Goal: Find specific page/section

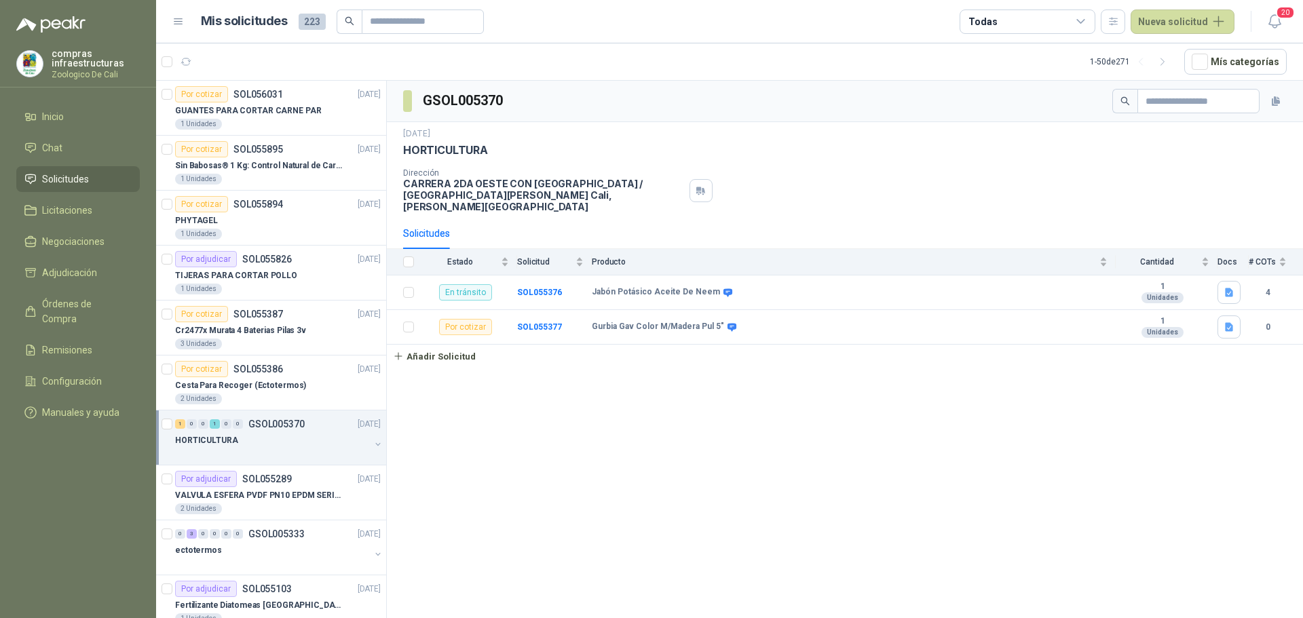
drag, startPoint x: 0, startPoint y: 0, endPoint x: 75, endPoint y: 185, distance: 199.3
click at [75, 185] on span "Solicitudes" at bounding box center [65, 179] width 47 height 15
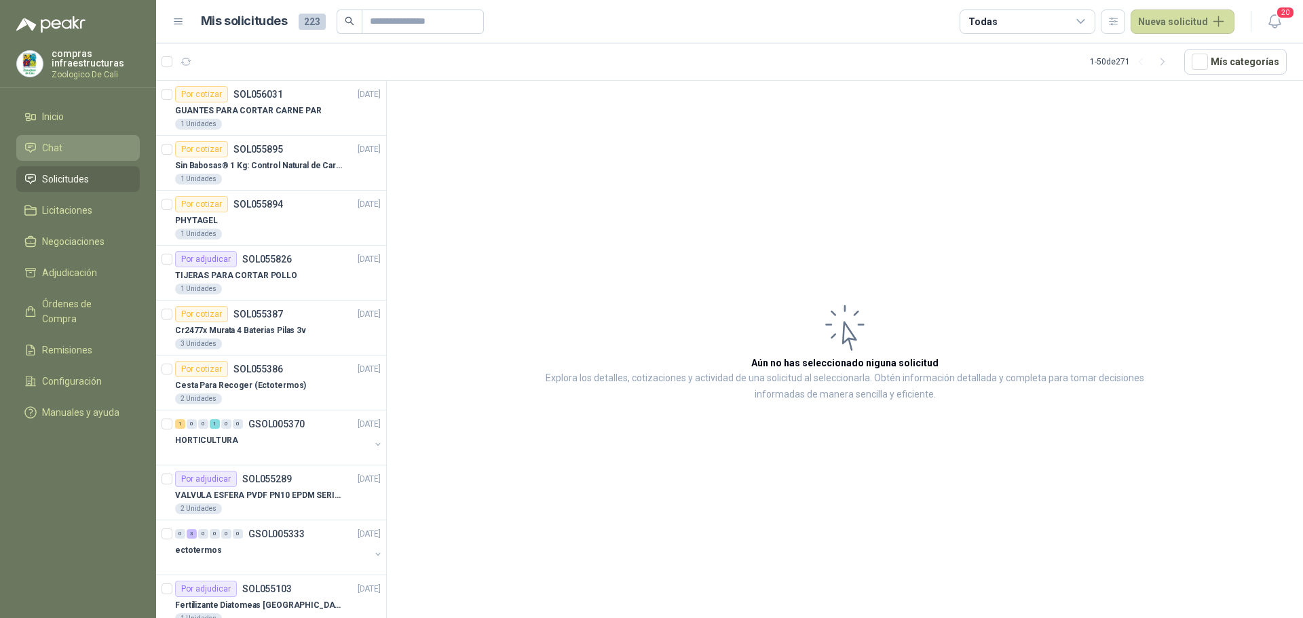
click at [77, 145] on li "Chat" at bounding box center [77, 147] width 107 height 15
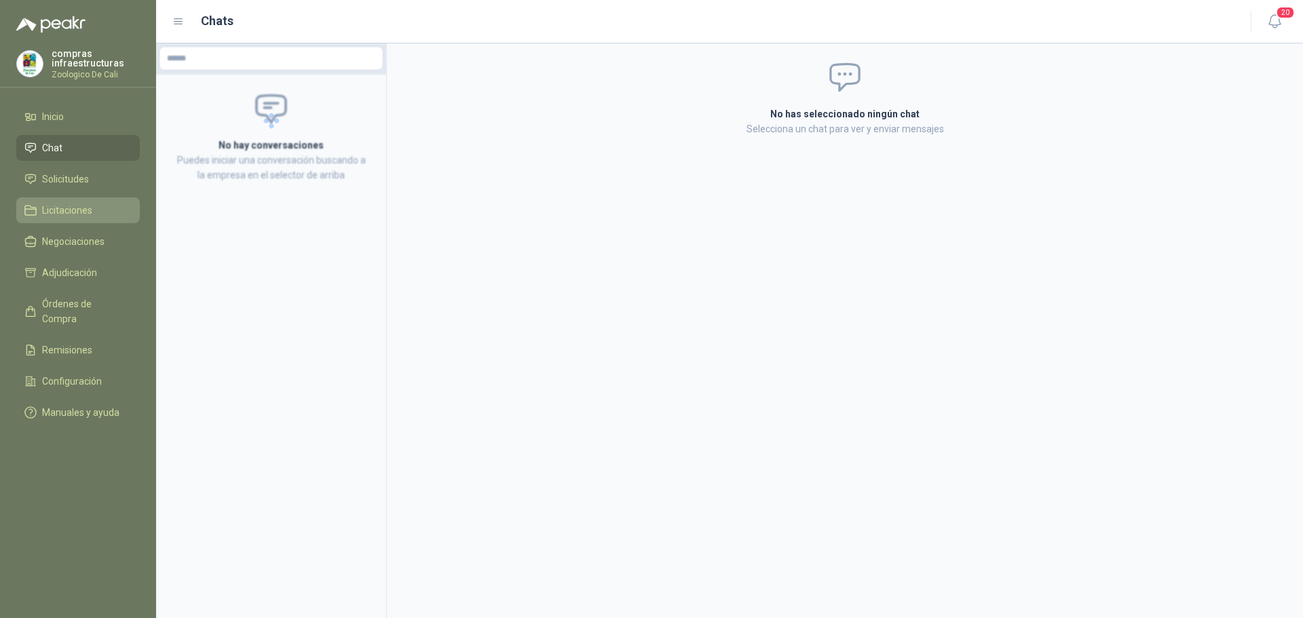
click at [88, 199] on link "Licitaciones" at bounding box center [77, 210] width 123 height 26
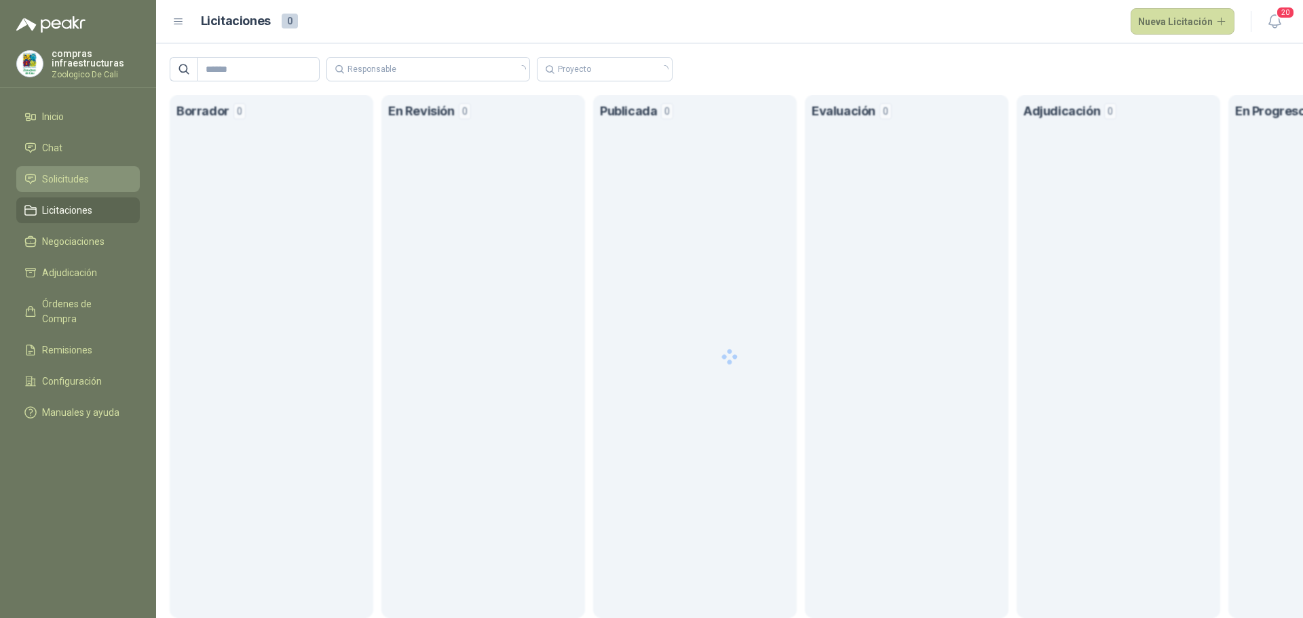
click at [90, 186] on li "Solicitudes" at bounding box center [77, 179] width 107 height 15
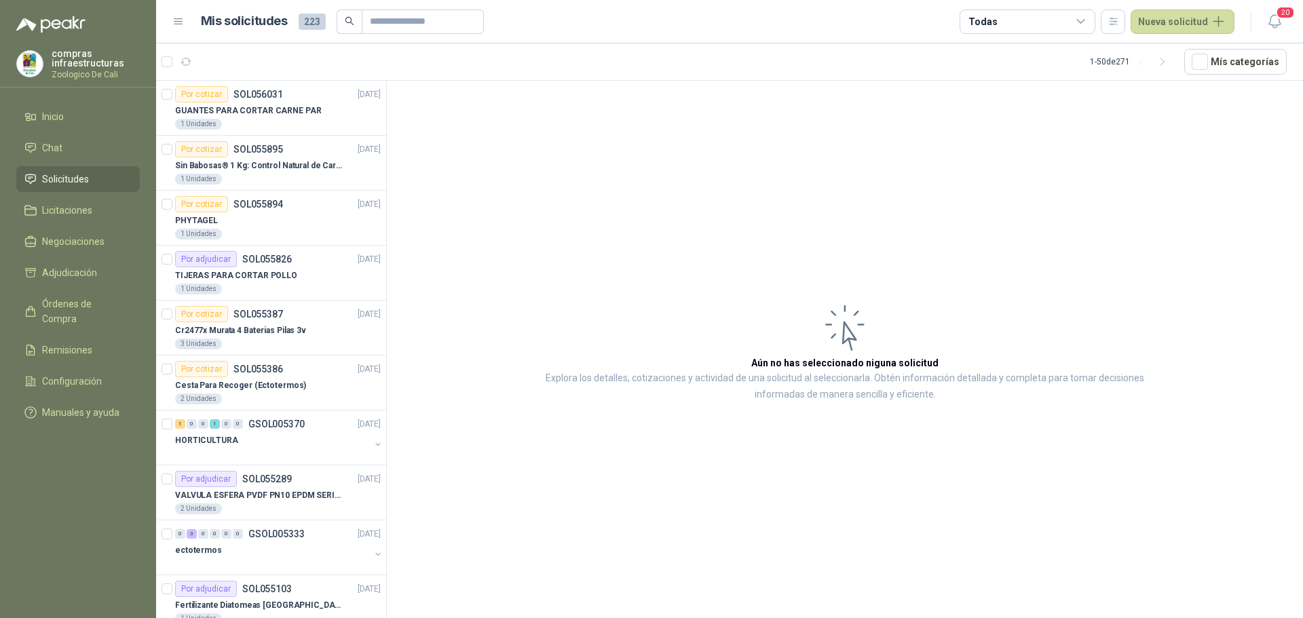
click at [75, 194] on ul "Inicio Chat Solicitudes Licitaciones Negociaciones Adjudicación Órdenes de Comp…" at bounding box center [78, 267] width 156 height 327
click at [85, 212] on span "Licitaciones" at bounding box center [67, 210] width 50 height 15
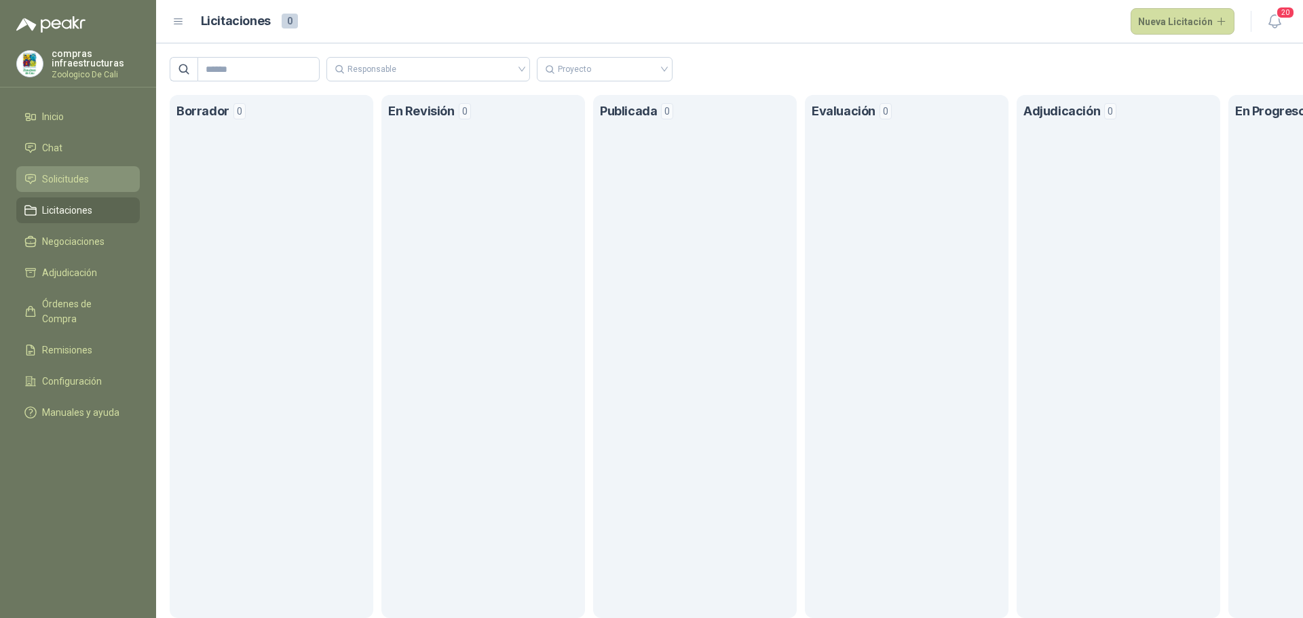
click at [89, 191] on link "Solicitudes" at bounding box center [77, 179] width 123 height 26
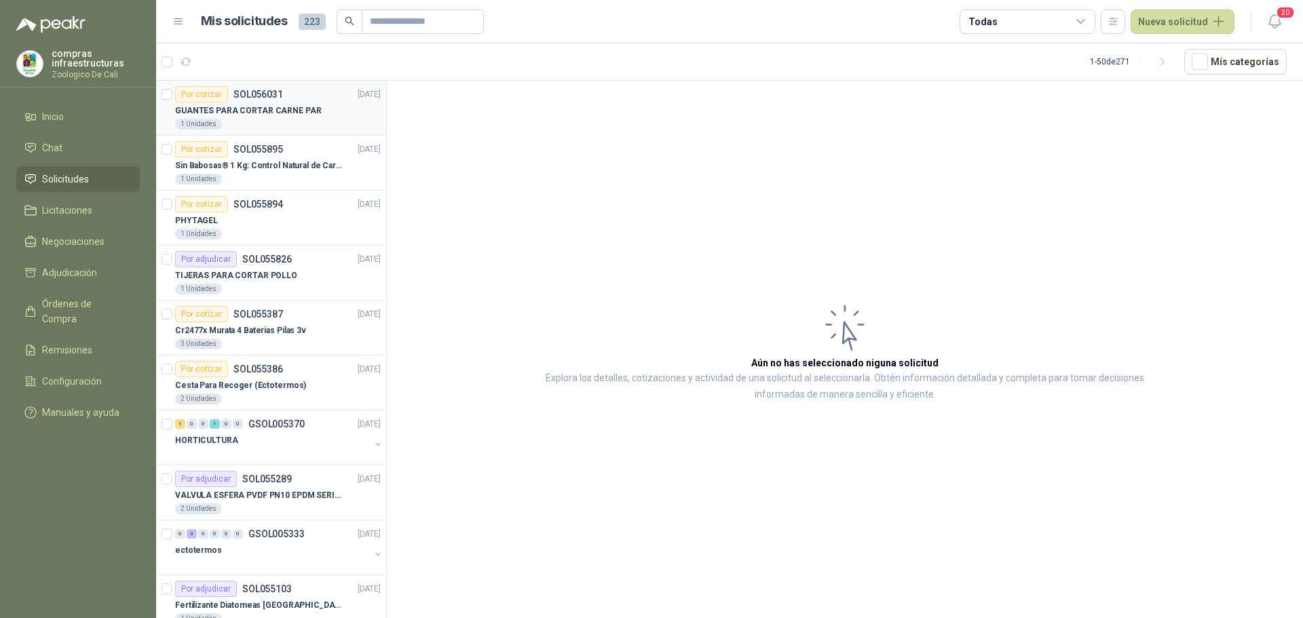
click at [290, 93] on div "Por cotizar SOL056031 [DATE]" at bounding box center [278, 94] width 206 height 16
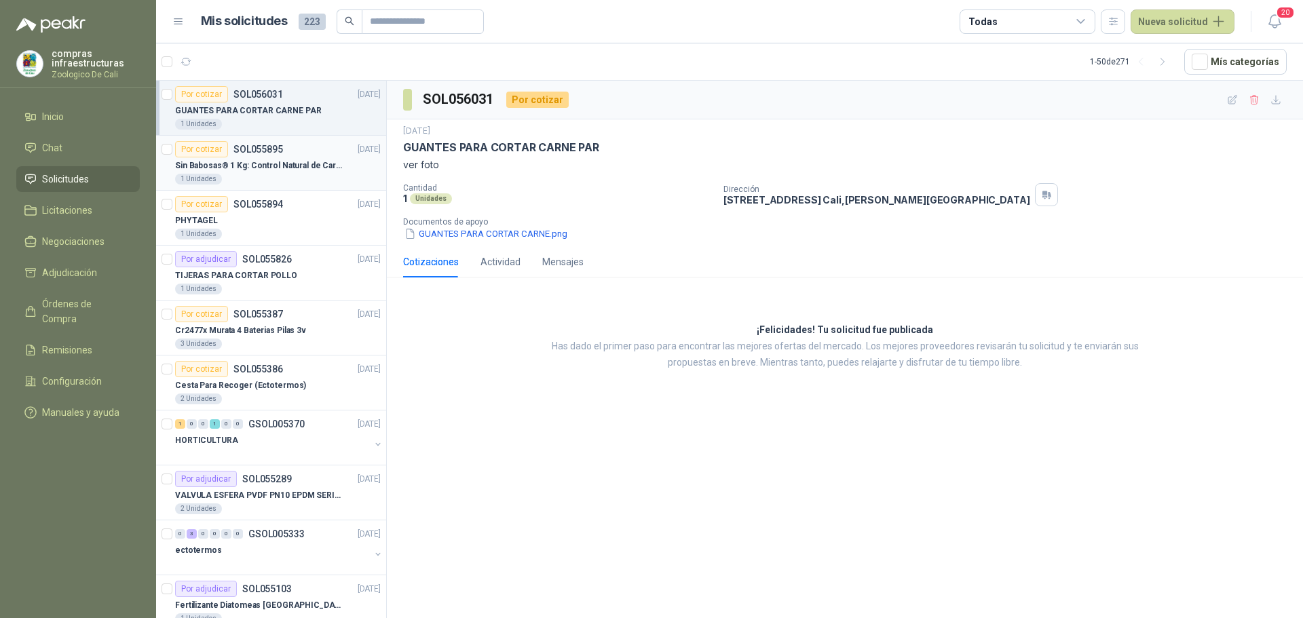
click at [237, 166] on p "Sin Babosas® 1 Kg: Control Natural de Caracoles y Babosas" at bounding box center [259, 165] width 169 height 13
